Goal: Check status: Check status

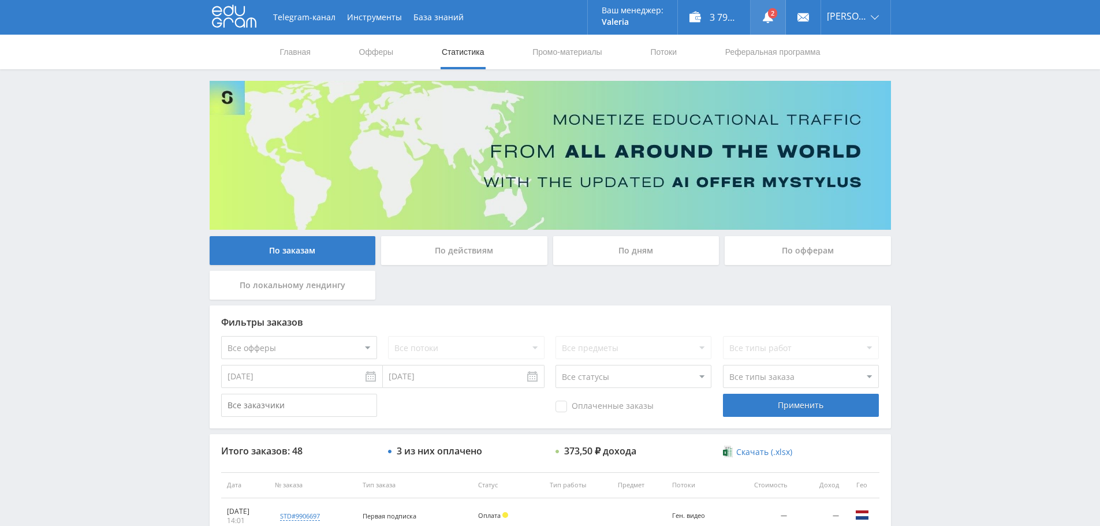
click at [771, 17] on use at bounding box center [768, 18] width 10 height 12
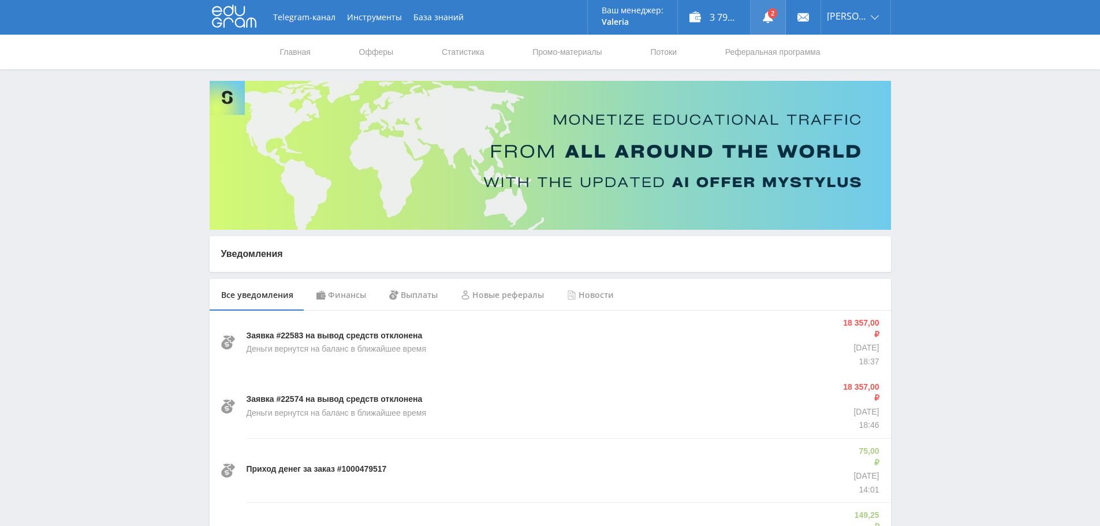
click at [766, 19] on icon at bounding box center [768, 18] width 12 height 12
click at [335, 294] on div "Финансы" at bounding box center [341, 295] width 73 height 32
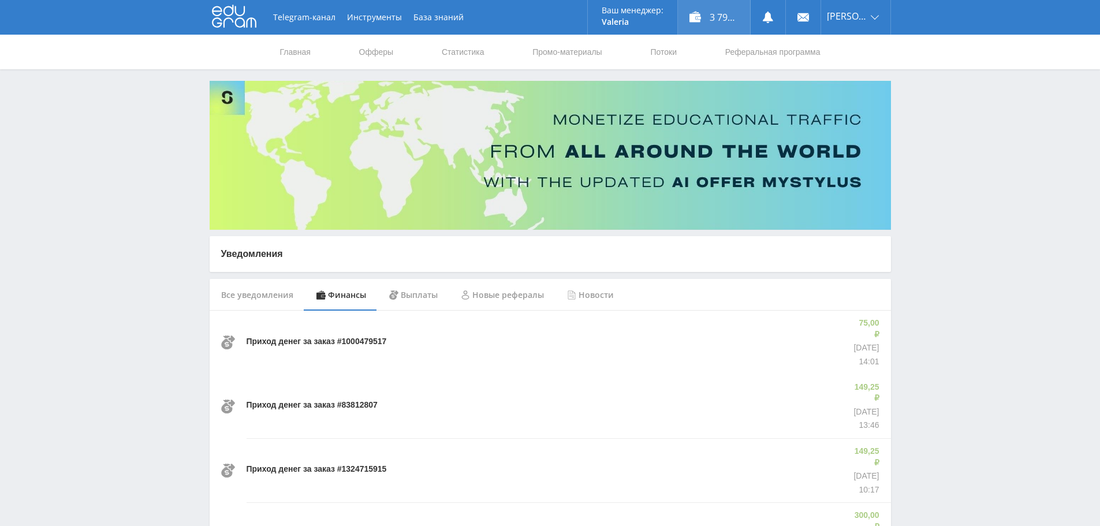
click at [719, 31] on div "3 790,75 ₽" at bounding box center [714, 17] width 72 height 35
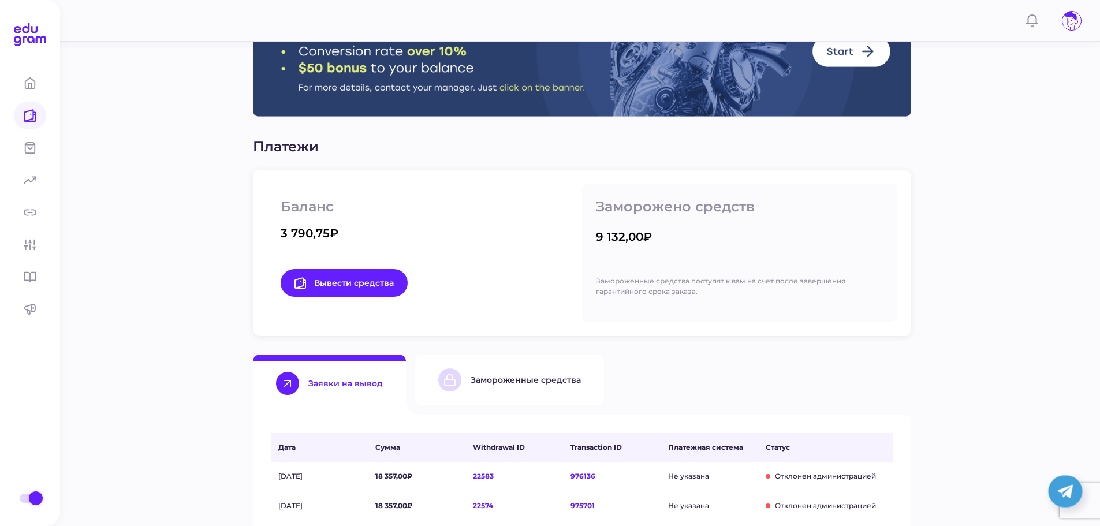
scroll to position [58, 0]
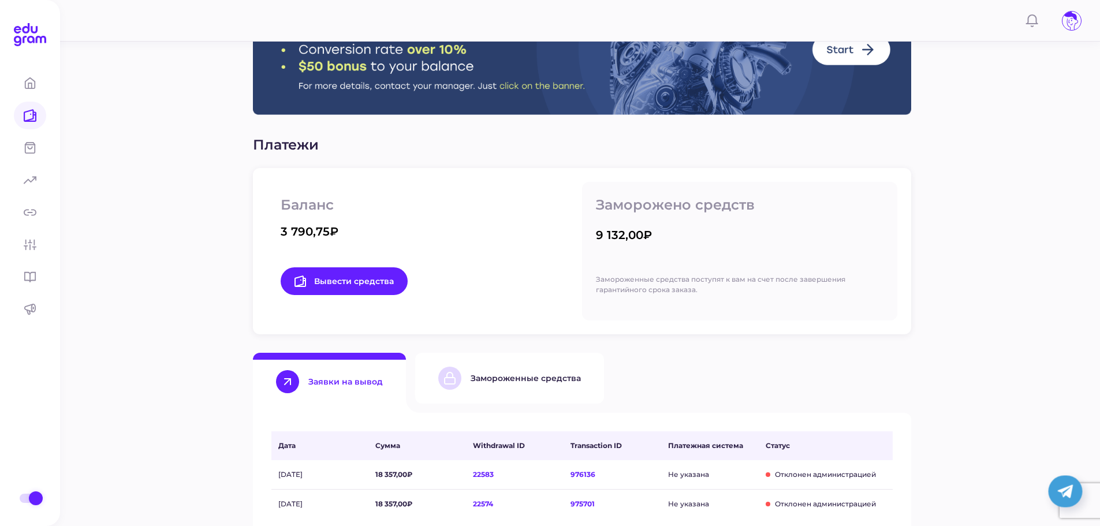
click at [496, 369] on div "Замороженные средства" at bounding box center [509, 378] width 143 height 23
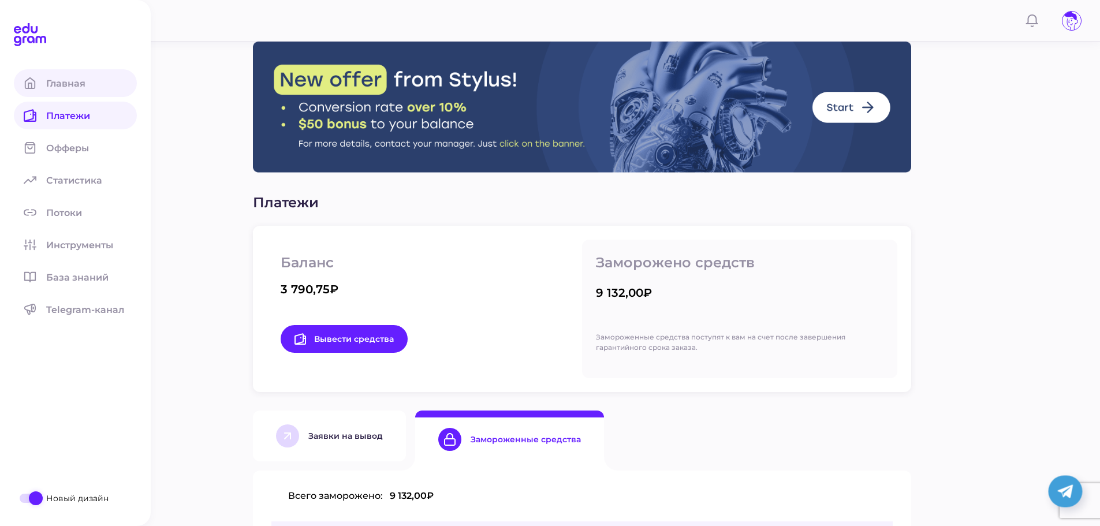
click at [41, 90] on span at bounding box center [30, 83] width 32 height 28
